Goal: Check status: Check status

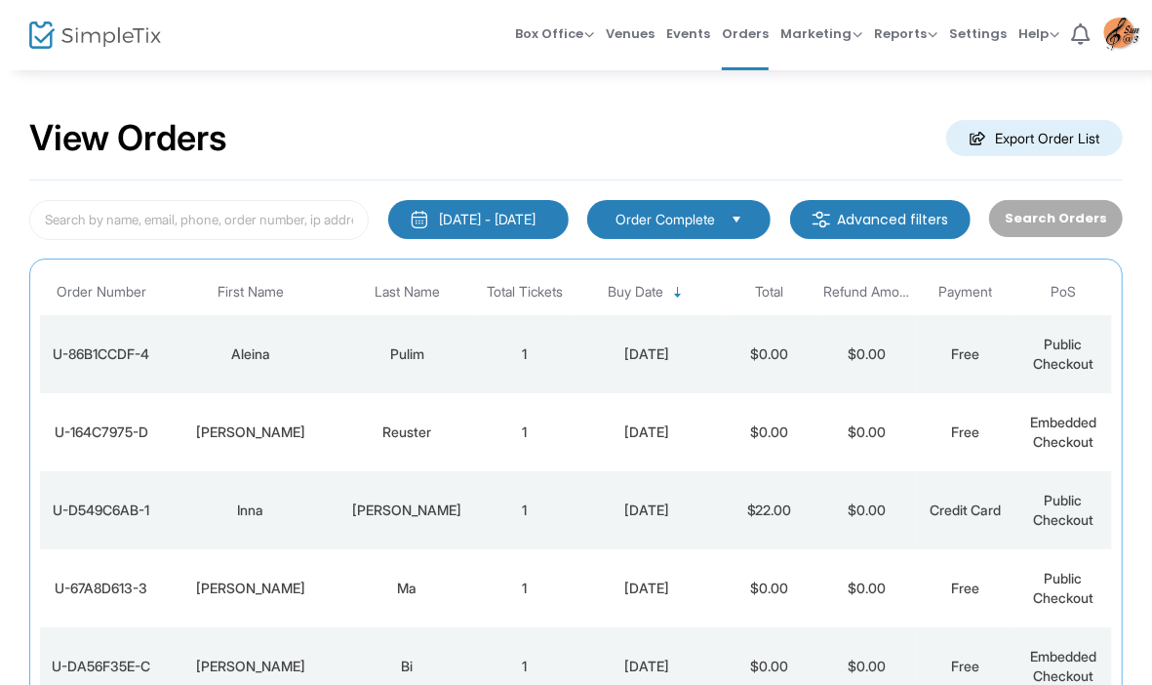
click at [1104, 177] on div "View Orders Export Order List" at bounding box center [575, 139] width 1093 height 83
click at [458, 341] on td "Pulim" at bounding box center [407, 354] width 138 height 78
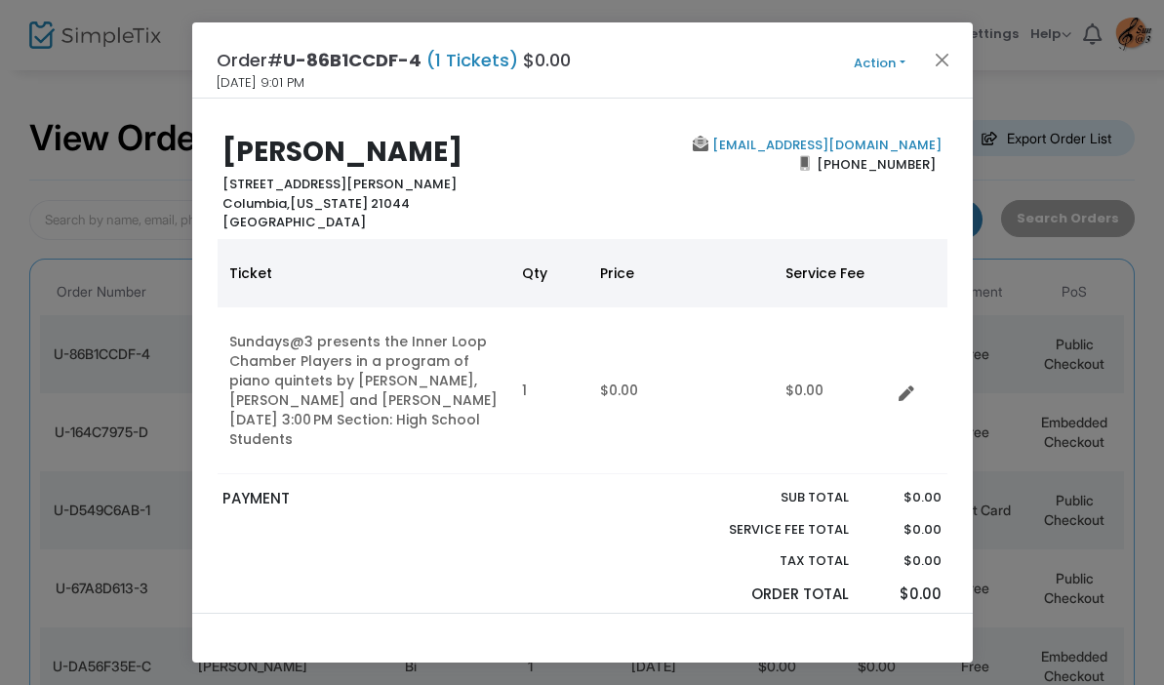
click at [570, 617] on link "Order Form Questions" at bounding box center [543, 637] width 215 height 41
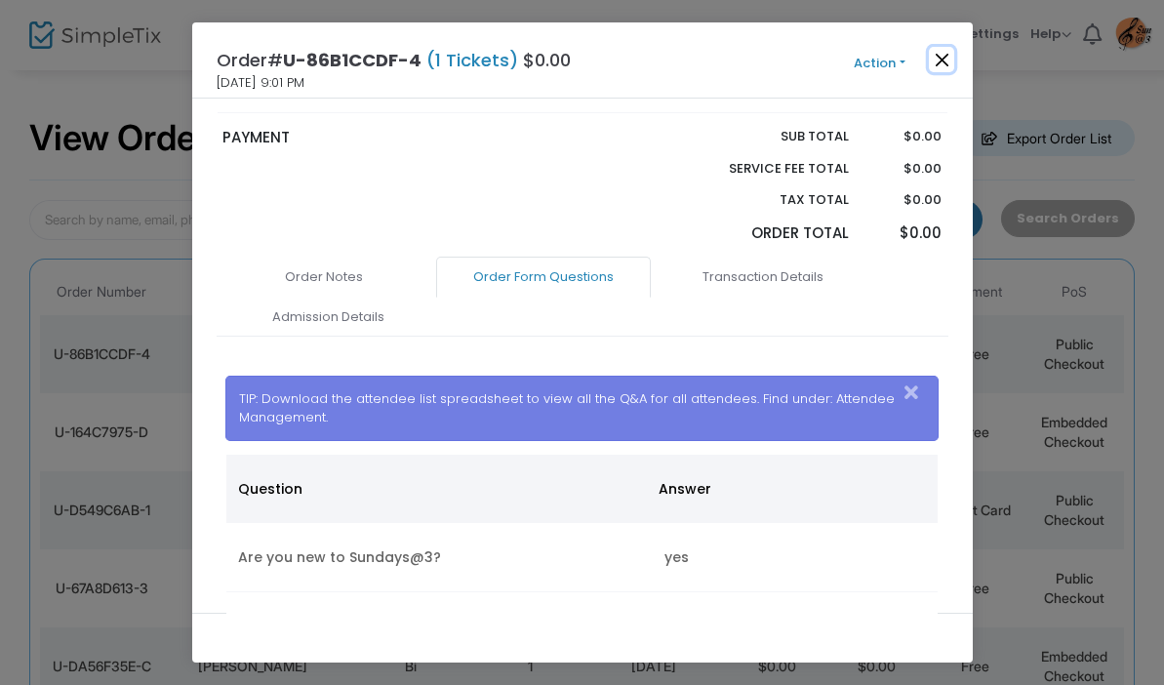
click at [943, 59] on button "Close" at bounding box center [941, 59] width 25 height 25
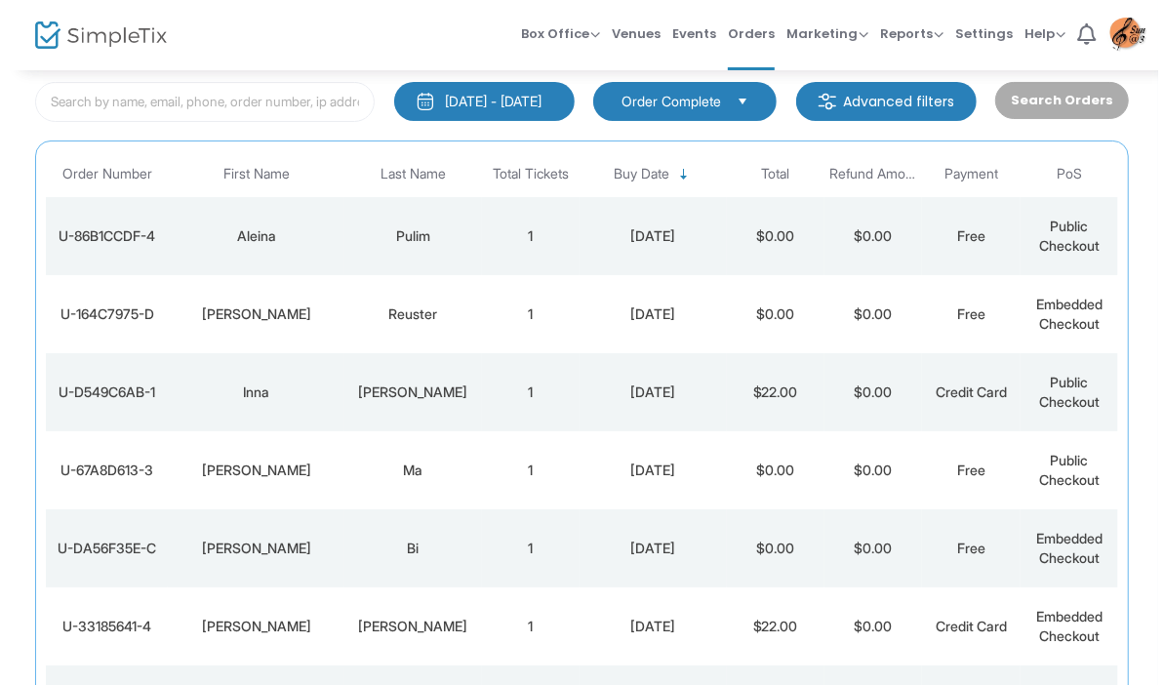
scroll to position [0, 0]
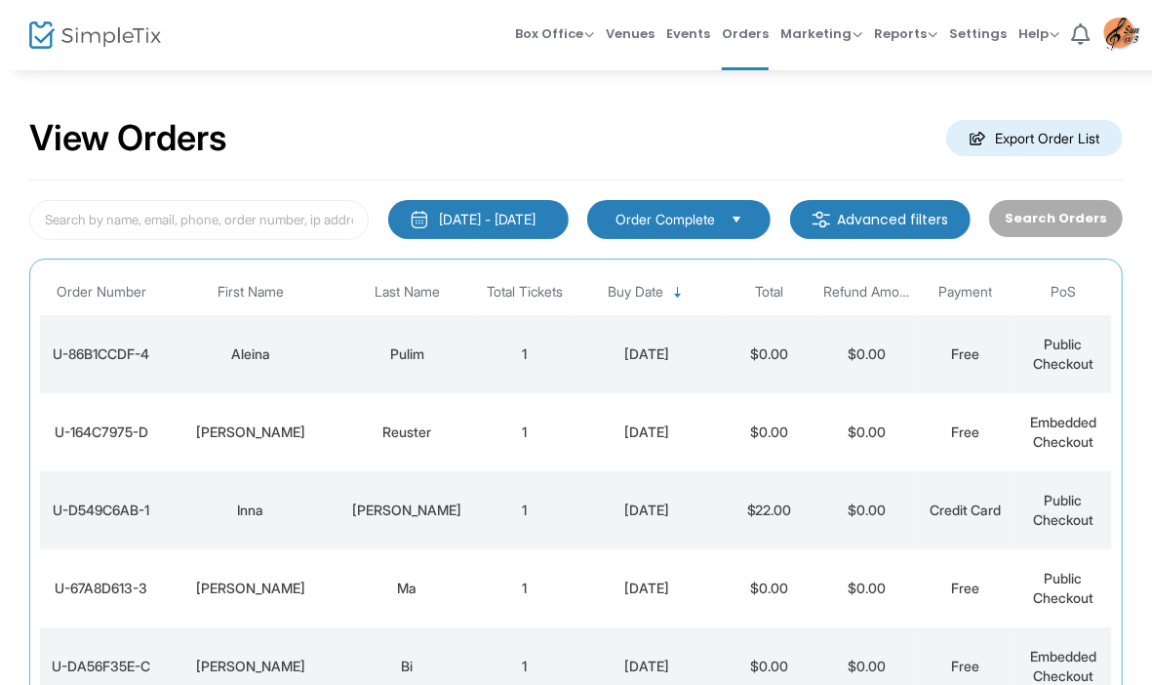
click at [528, 426] on td "1" at bounding box center [525, 432] width 98 height 78
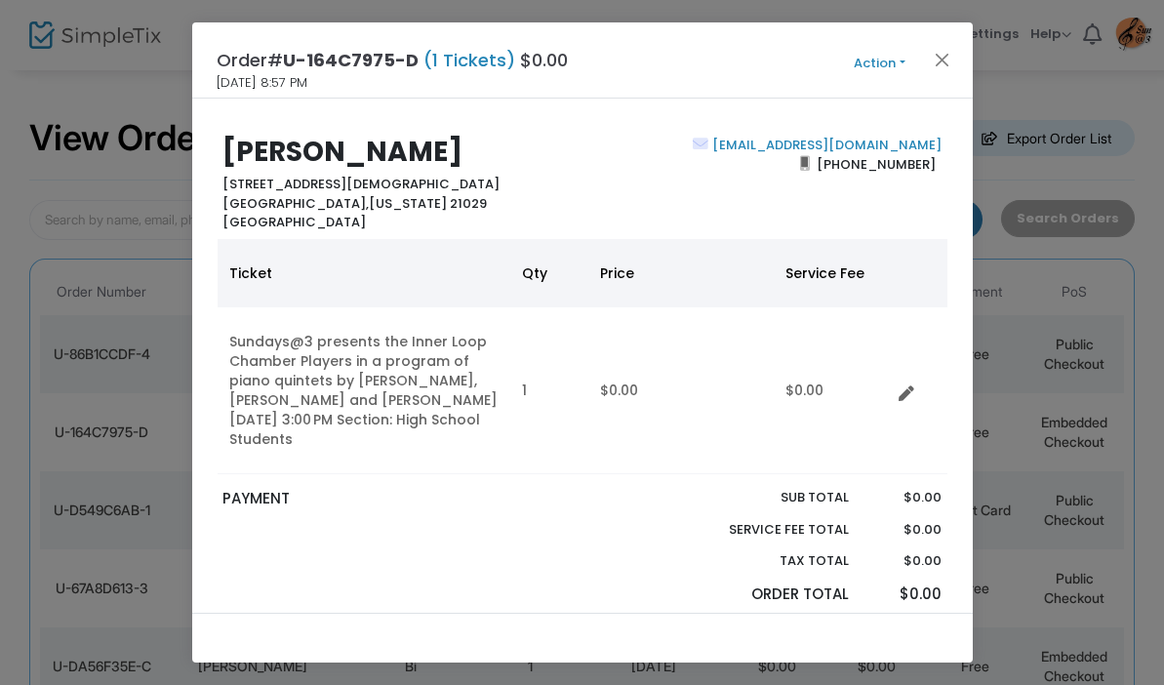
scroll to position [361, 0]
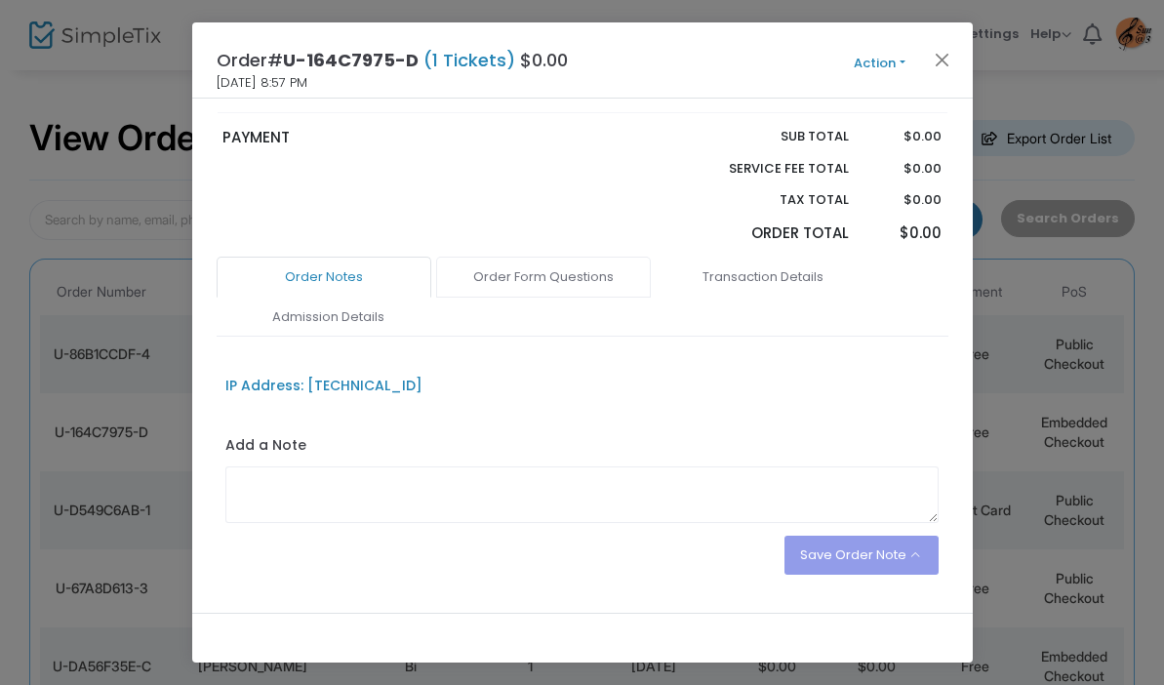
click at [556, 257] on link "Order Form Questions" at bounding box center [543, 277] width 215 height 41
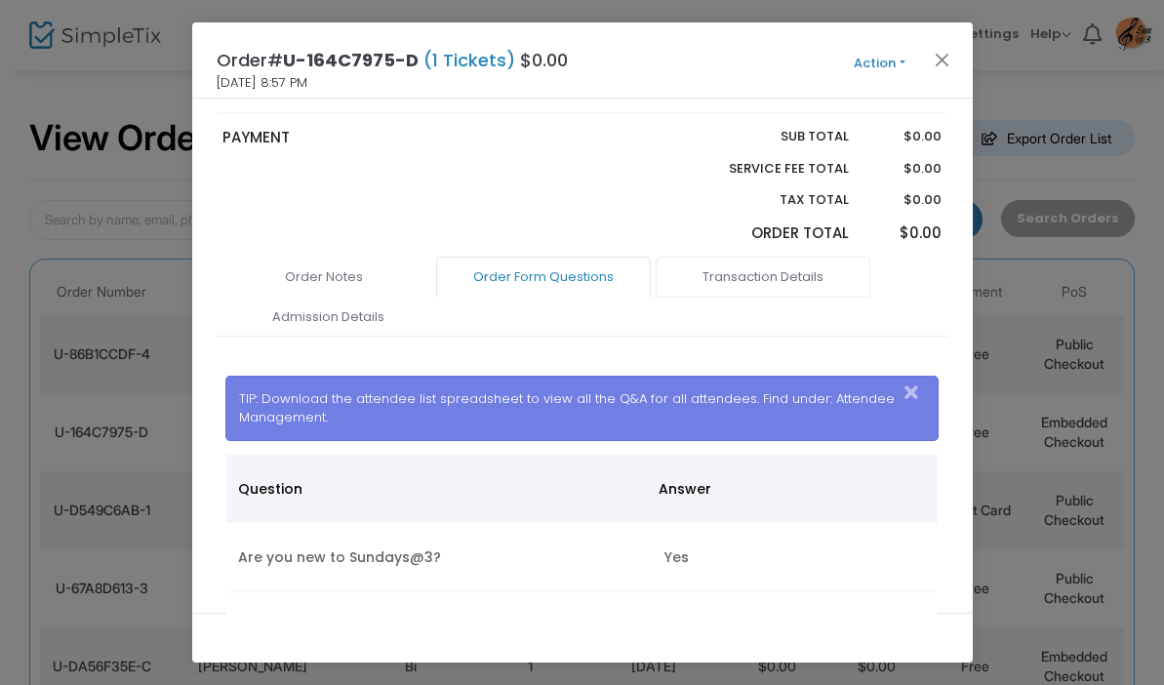
scroll to position [0, 0]
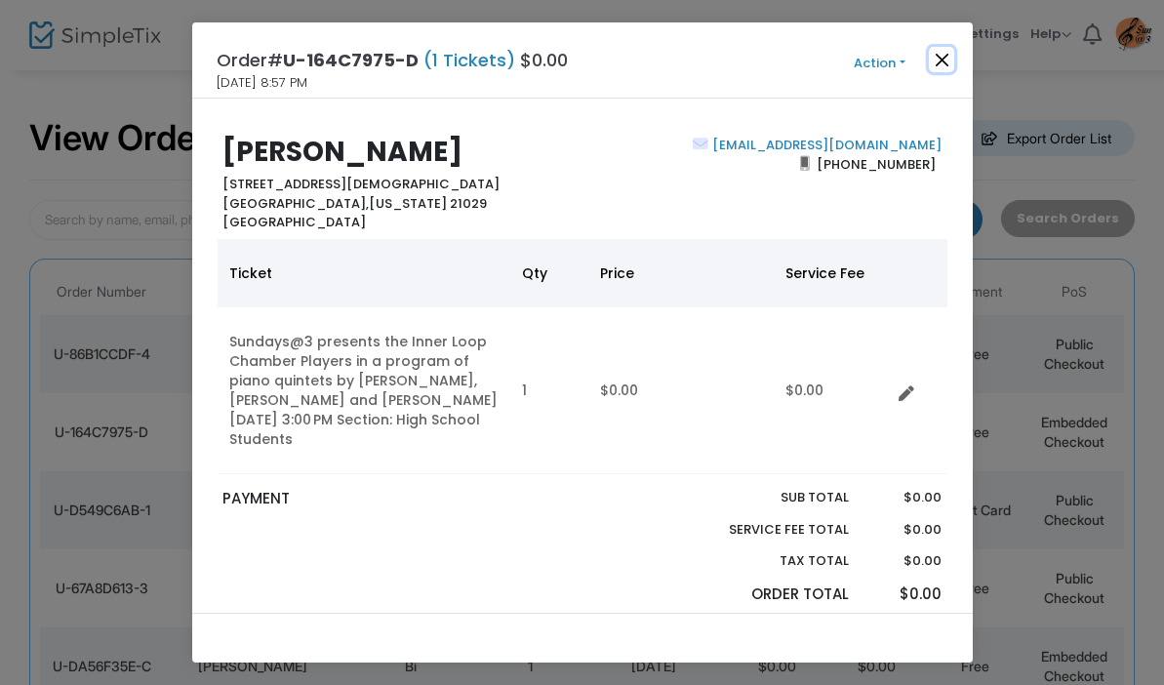
click at [938, 64] on button "Close" at bounding box center [941, 59] width 25 height 25
